Goal: Transaction & Acquisition: Purchase product/service

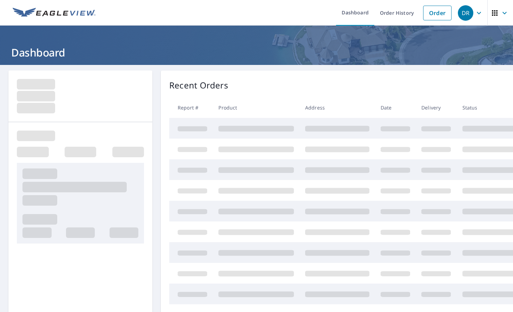
click at [429, 17] on link "Order" at bounding box center [437, 13] width 28 height 15
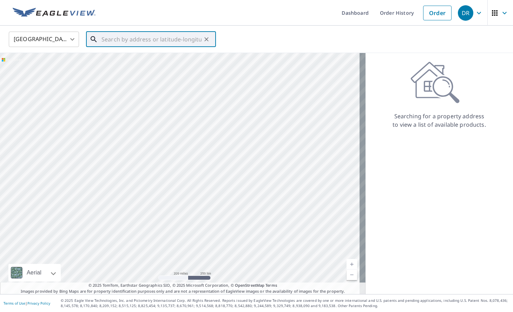
click at [166, 38] on input "text" at bounding box center [152, 40] width 100 height 20
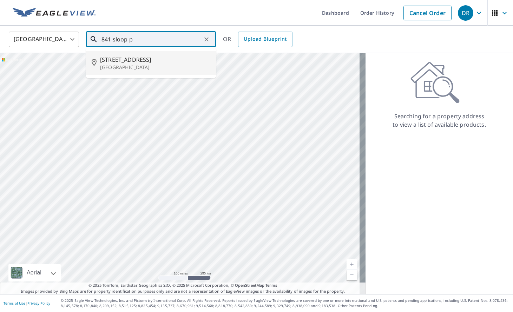
click at [151, 58] on span "[STREET_ADDRESS]" at bounding box center [155, 60] width 110 height 8
type input "[STREET_ADDRESS]"
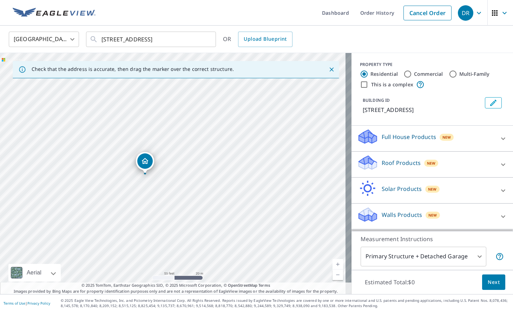
drag, startPoint x: 154, startPoint y: 170, endPoint x: 145, endPoint y: 168, distance: 8.6
click at [145, 168] on div "[STREET_ADDRESS]" at bounding box center [176, 173] width 352 height 241
click at [389, 167] on p "Roof Products" at bounding box center [401, 163] width 39 height 8
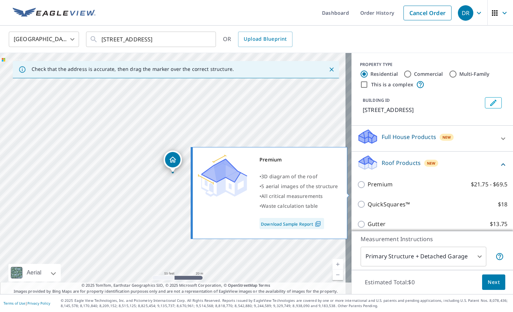
click at [368, 189] on p "Premium" at bounding box center [380, 184] width 25 height 9
click at [366, 189] on input "Premium $21.75 - $69.5" at bounding box center [362, 185] width 11 height 8
checkbox input "true"
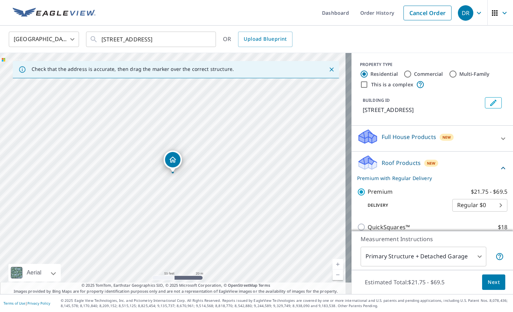
click at [482, 279] on button "Next" at bounding box center [493, 283] width 23 height 16
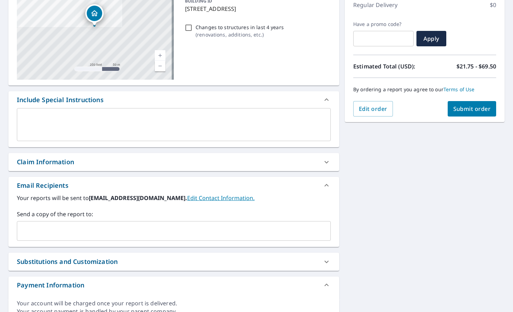
scroll to position [135, 0]
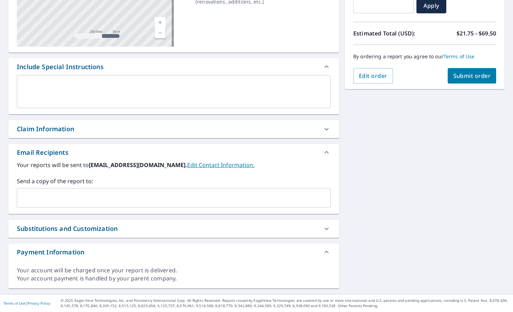
click at [128, 198] on input "text" at bounding box center [168, 197] width 297 height 13
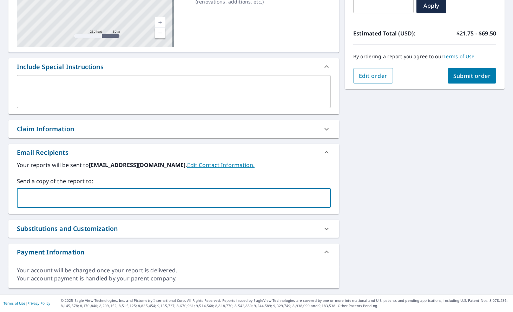
paste input "[EMAIL_ADDRESS][DOMAIN_NAME]"
type input "[EMAIL_ADDRESS][DOMAIN_NAME]"
click at [460, 72] on span "Submit order" at bounding box center [473, 76] width 38 height 8
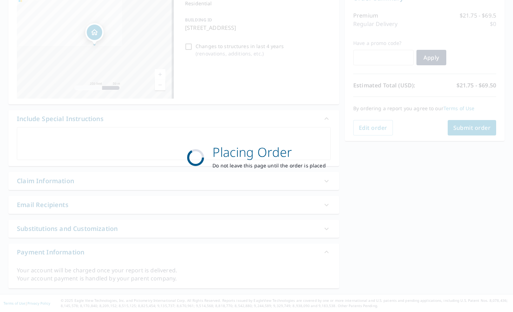
scroll to position [83, 0]
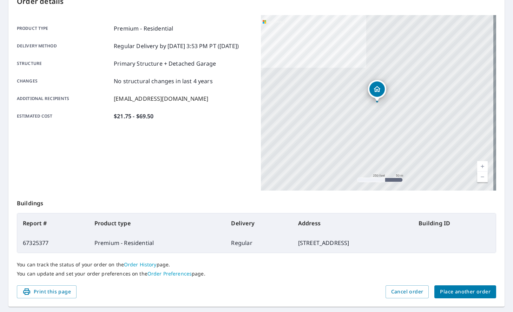
click at [468, 287] on button "Place another order" at bounding box center [466, 292] width 62 height 13
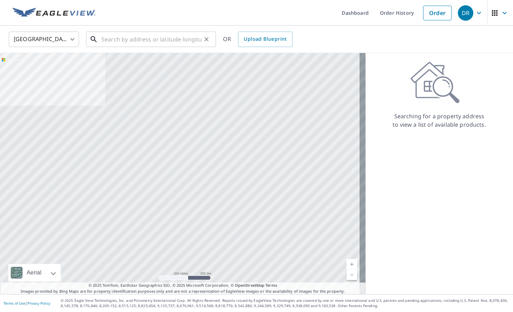
click at [122, 41] on input "text" at bounding box center [152, 40] width 100 height 20
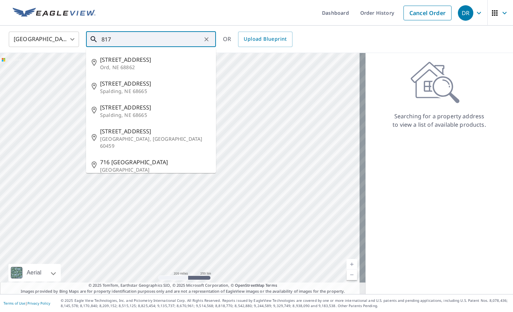
click at [149, 37] on input "817" at bounding box center [152, 40] width 100 height 20
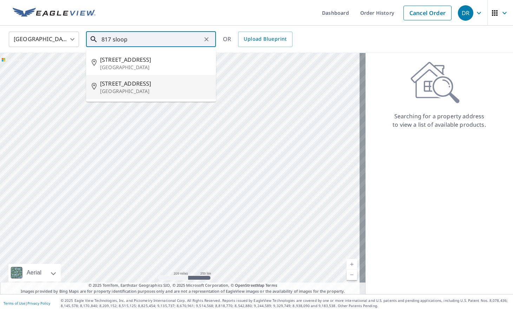
click at [132, 86] on span "[STREET_ADDRESS]" at bounding box center [155, 83] width 110 height 8
type input "[STREET_ADDRESS]"
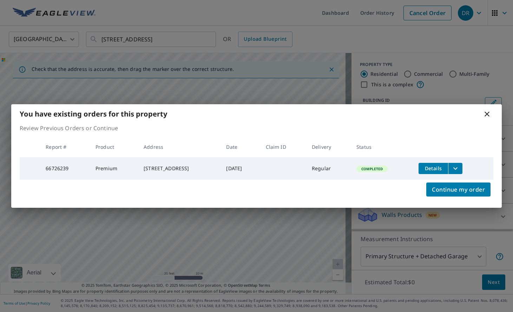
click at [490, 111] on icon at bounding box center [487, 114] width 8 height 8
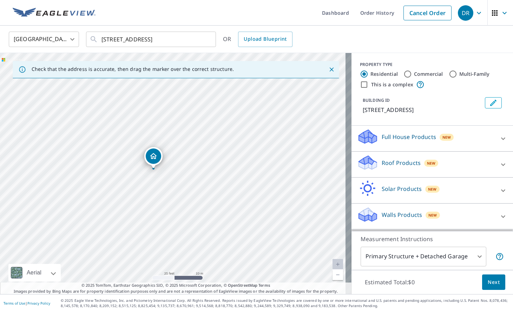
drag, startPoint x: 174, startPoint y: 167, endPoint x: 154, endPoint y: 163, distance: 20.0
click at [154, 163] on div "[STREET_ADDRESS]" at bounding box center [176, 173] width 352 height 241
click at [386, 167] on p "Roof Products" at bounding box center [401, 163] width 39 height 8
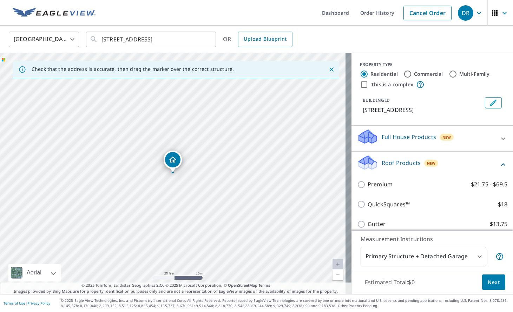
click at [376, 188] on div "Premium $21.75 - $69.5" at bounding box center [432, 185] width 150 height 20
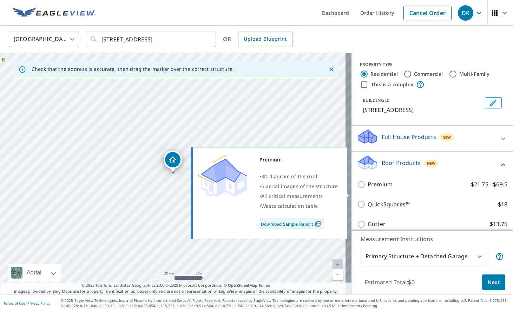
click at [374, 189] on p "Premium" at bounding box center [380, 184] width 25 height 9
click at [368, 189] on input "Premium $21.75 - $69.5" at bounding box center [362, 185] width 11 height 8
checkbox input "true"
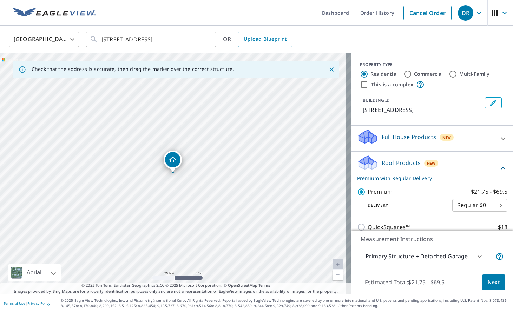
click at [488, 279] on span "Next" at bounding box center [494, 282] width 12 height 9
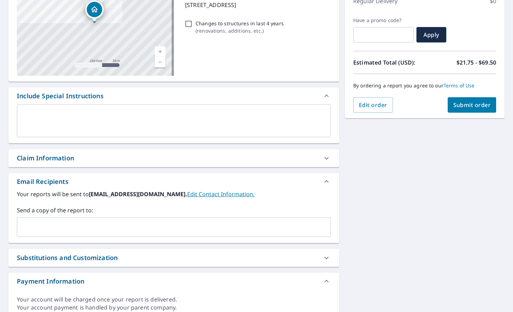
scroll to position [135, 0]
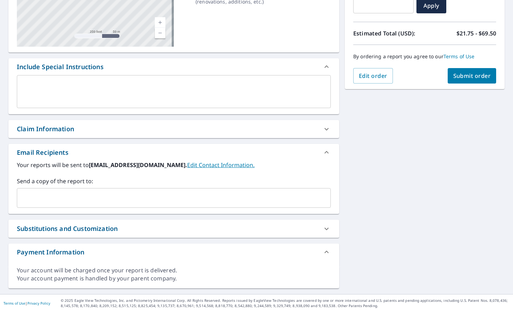
click at [105, 198] on input "text" at bounding box center [168, 197] width 297 height 13
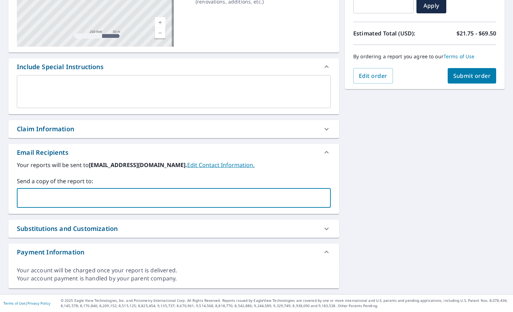
paste input "[EMAIL_ADDRESS][DOMAIN_NAME]"
type input "[EMAIL_ADDRESS][DOMAIN_NAME]"
click at [480, 76] on span "Submit order" at bounding box center [473, 76] width 38 height 8
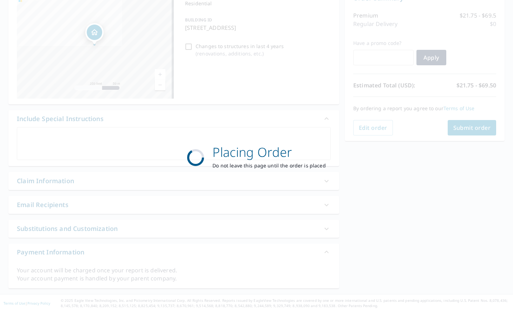
scroll to position [83, 0]
